Goal: Navigation & Orientation: Find specific page/section

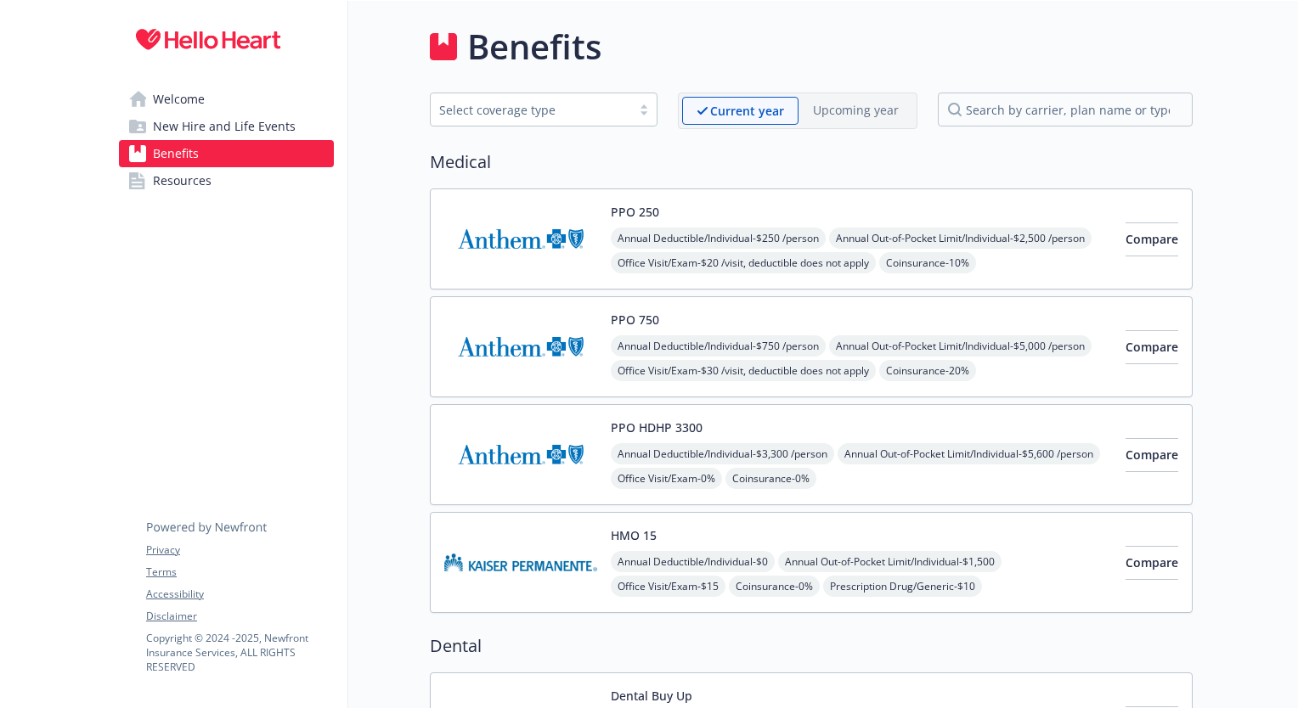
drag, startPoint x: 0, startPoint y: 0, endPoint x: 181, endPoint y: 409, distance: 447.5
